Goal: Task Accomplishment & Management: Manage account settings

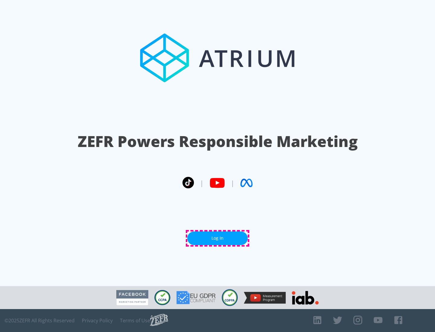
click at [218, 238] on link "Log In" at bounding box center [217, 239] width 60 height 14
